Goal: Task Accomplishment & Management: Use online tool/utility

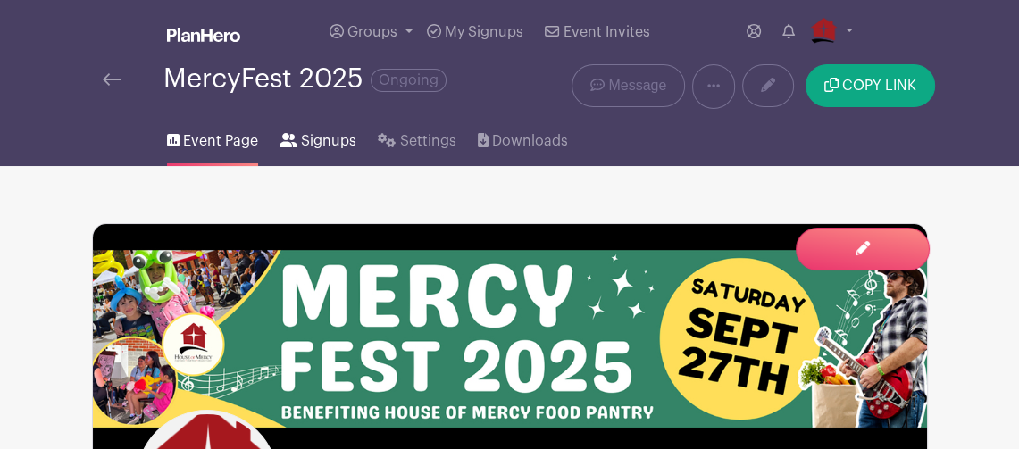
click at [316, 140] on span "Signups" at bounding box center [328, 140] width 55 height 21
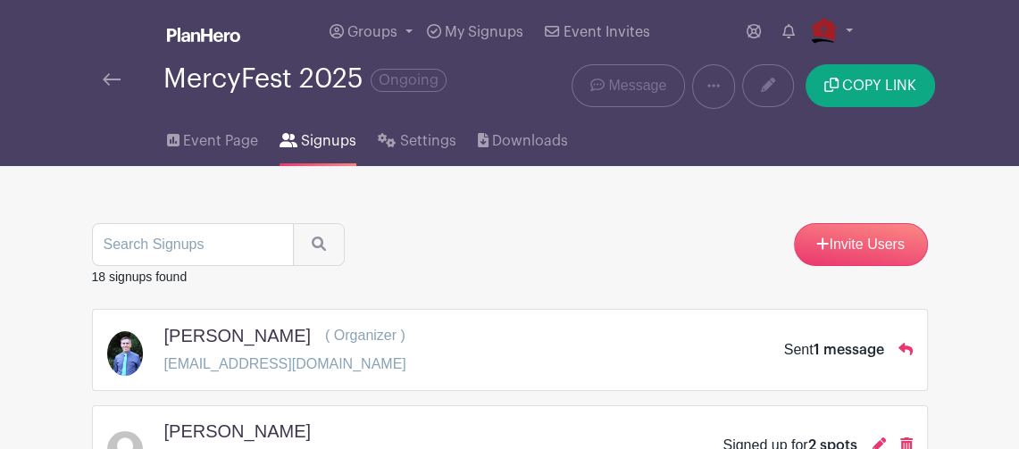
click at [110, 75] on img at bounding box center [112, 79] width 18 height 13
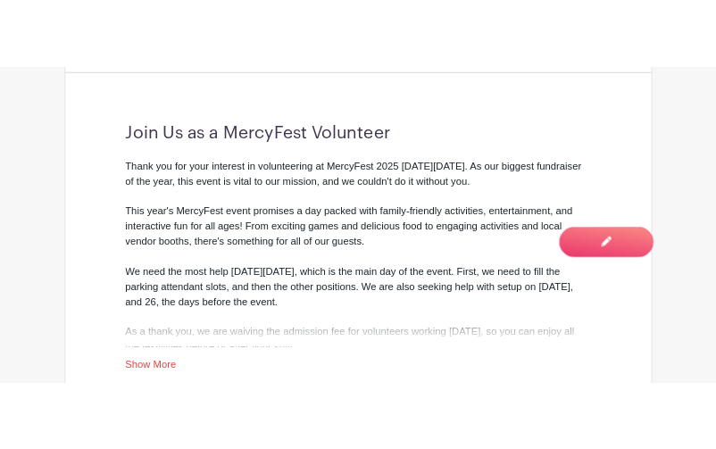
scroll to position [583, 0]
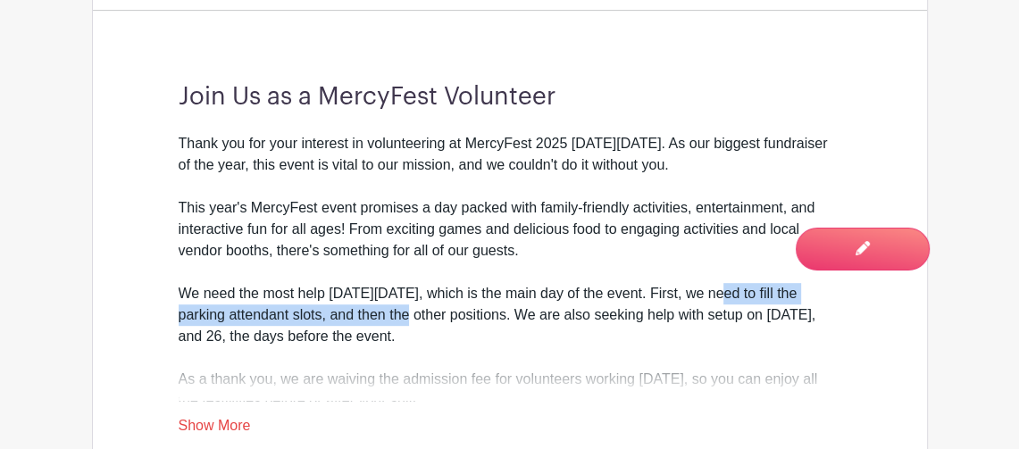
drag, startPoint x: 367, startPoint y: 313, endPoint x: 730, endPoint y: 288, distance: 363.5
click at [715, 288] on div "We need the most help [DATE][DATE], which is the main day of the event. First, …" at bounding box center [510, 326] width 663 height 86
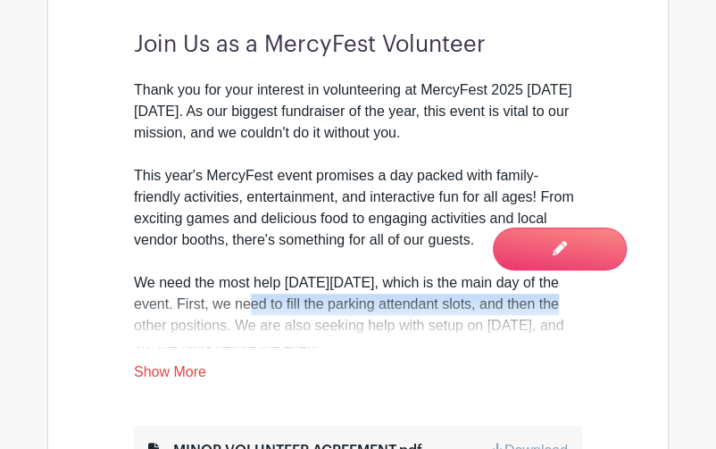
scroll to position [684, 0]
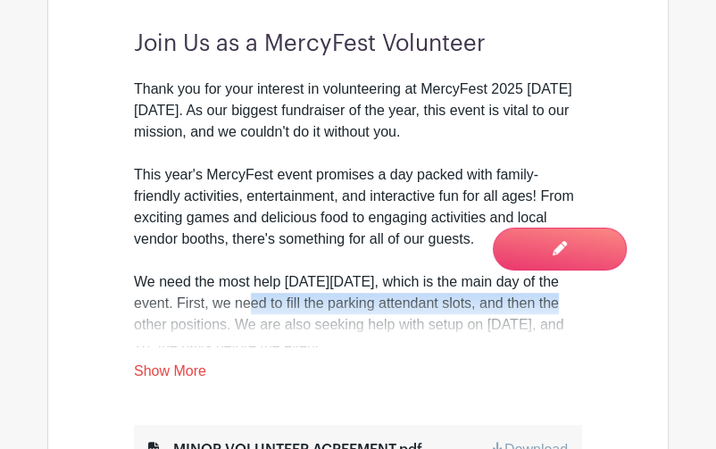
click at [56, 43] on div "House of Mercy's Events MercyFest 2025 Created by House of Mercy House of Mercy…" at bounding box center [358, 75] width 622 height 1045
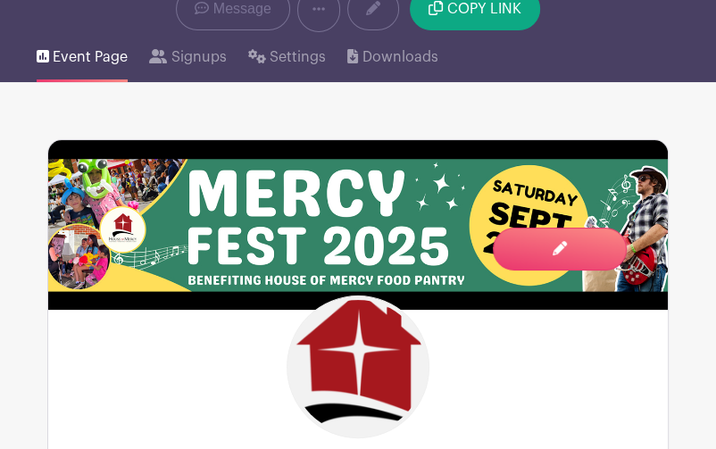
scroll to position [0, 0]
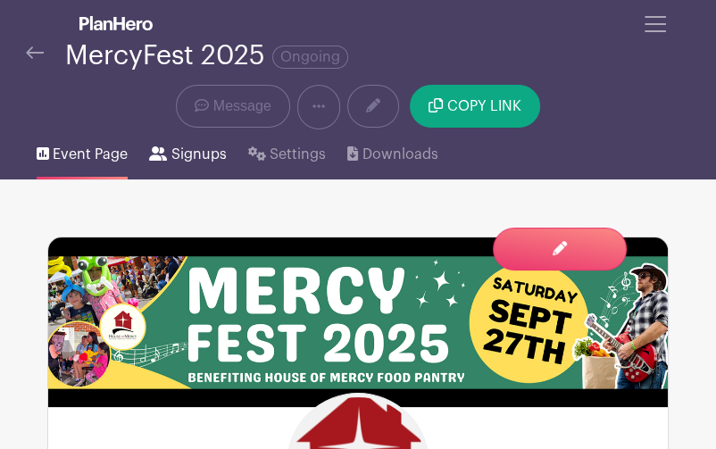
click at [200, 155] on span "Signups" at bounding box center [198, 154] width 55 height 21
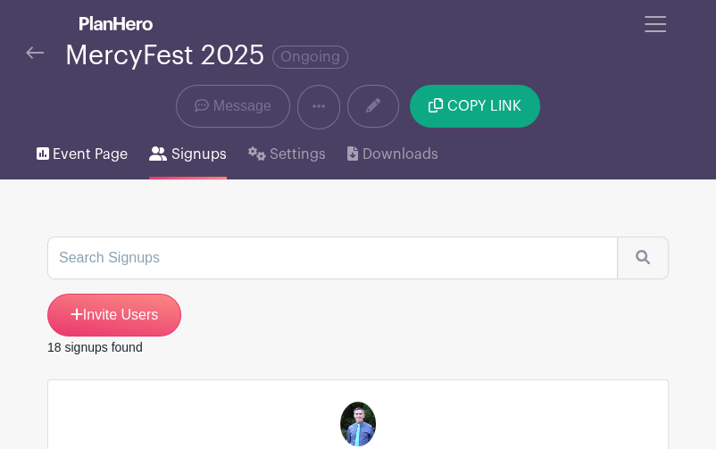
click at [83, 154] on span "Event Page" at bounding box center [90, 154] width 75 height 21
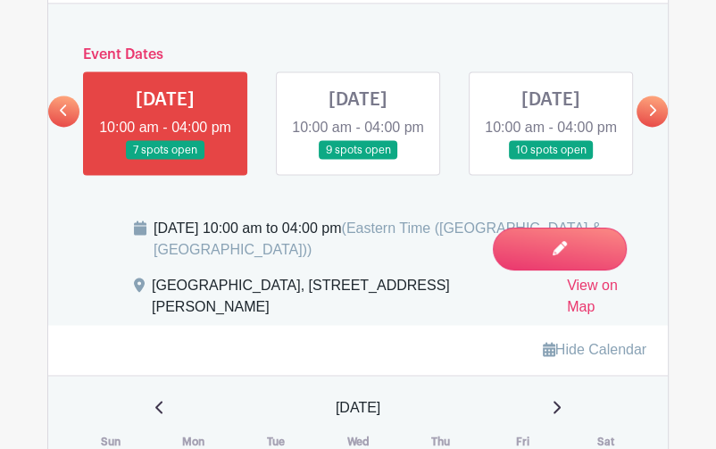
scroll to position [1391, 0]
